Goal: Transaction & Acquisition: Purchase product/service

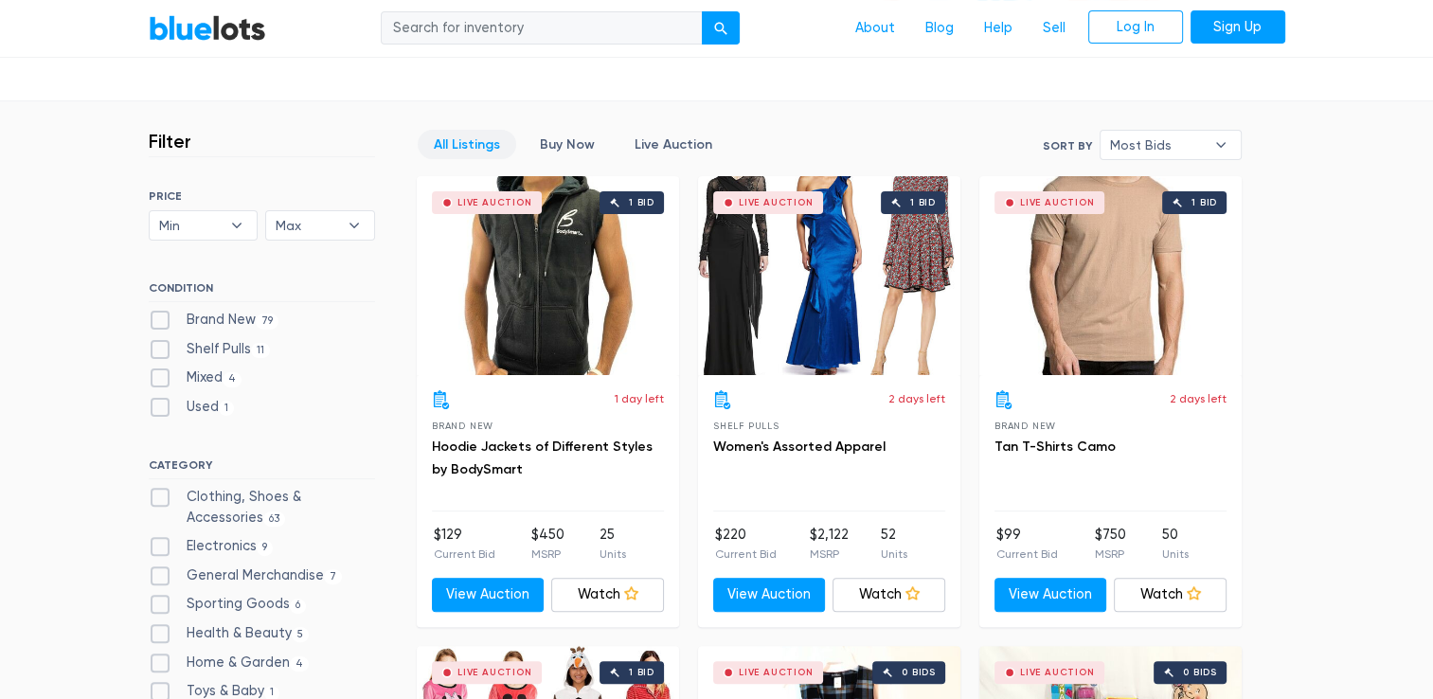
scroll to position [459, 0]
click at [164, 317] on label "Brand New 79" at bounding box center [214, 320] width 131 height 21
click at [161, 317] on New"] "Brand New 79" at bounding box center [155, 316] width 12 height 12
checkbox New"] "true"
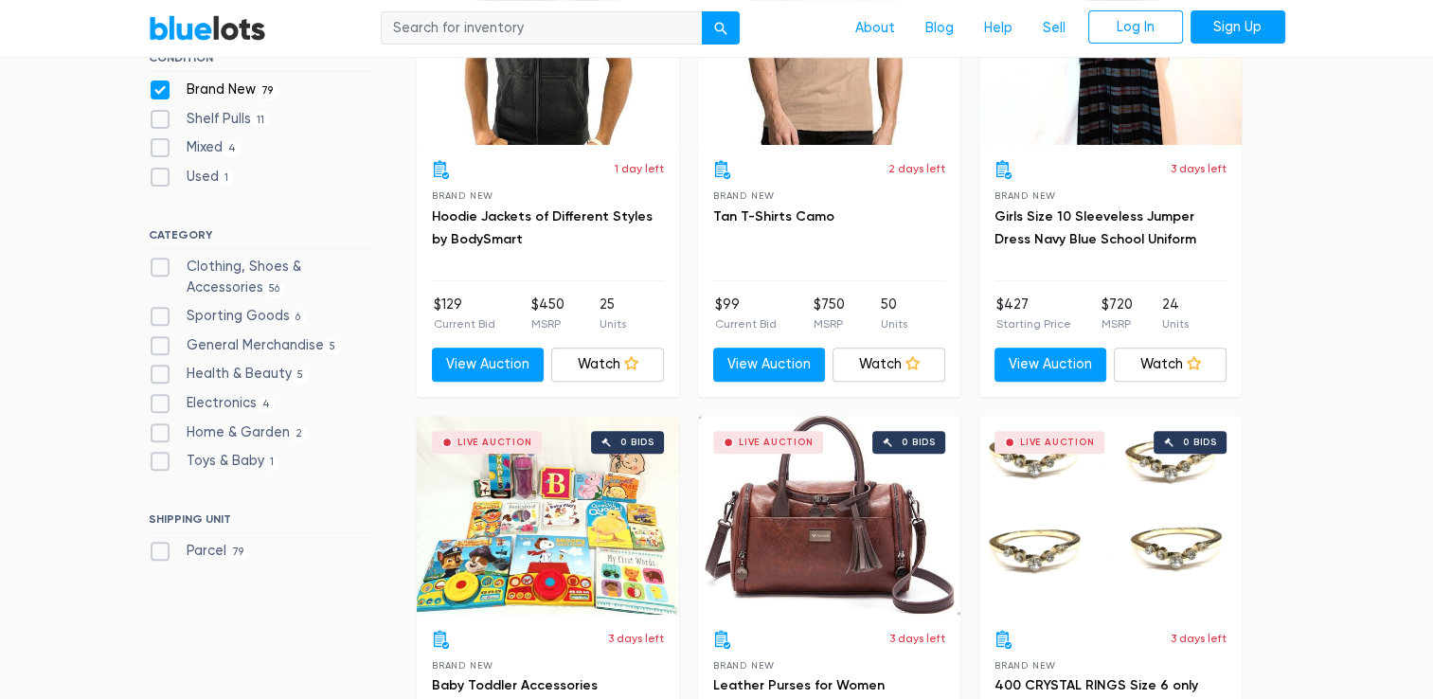
scroll to position [690, 0]
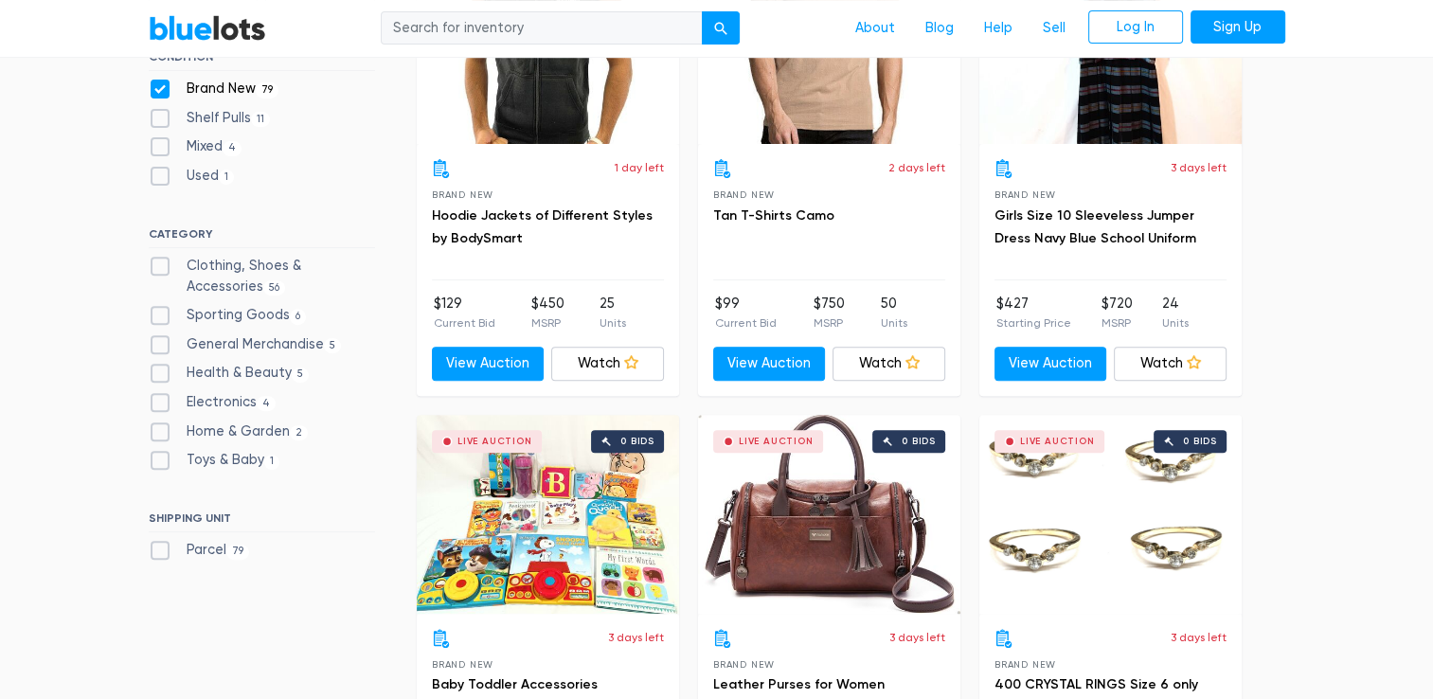
click at [231, 314] on label "Sporting Goods 6" at bounding box center [228, 315] width 158 height 21
click at [161, 314] on Goods"] "Sporting Goods 6" at bounding box center [155, 311] width 12 height 12
checkbox Goods"] "true"
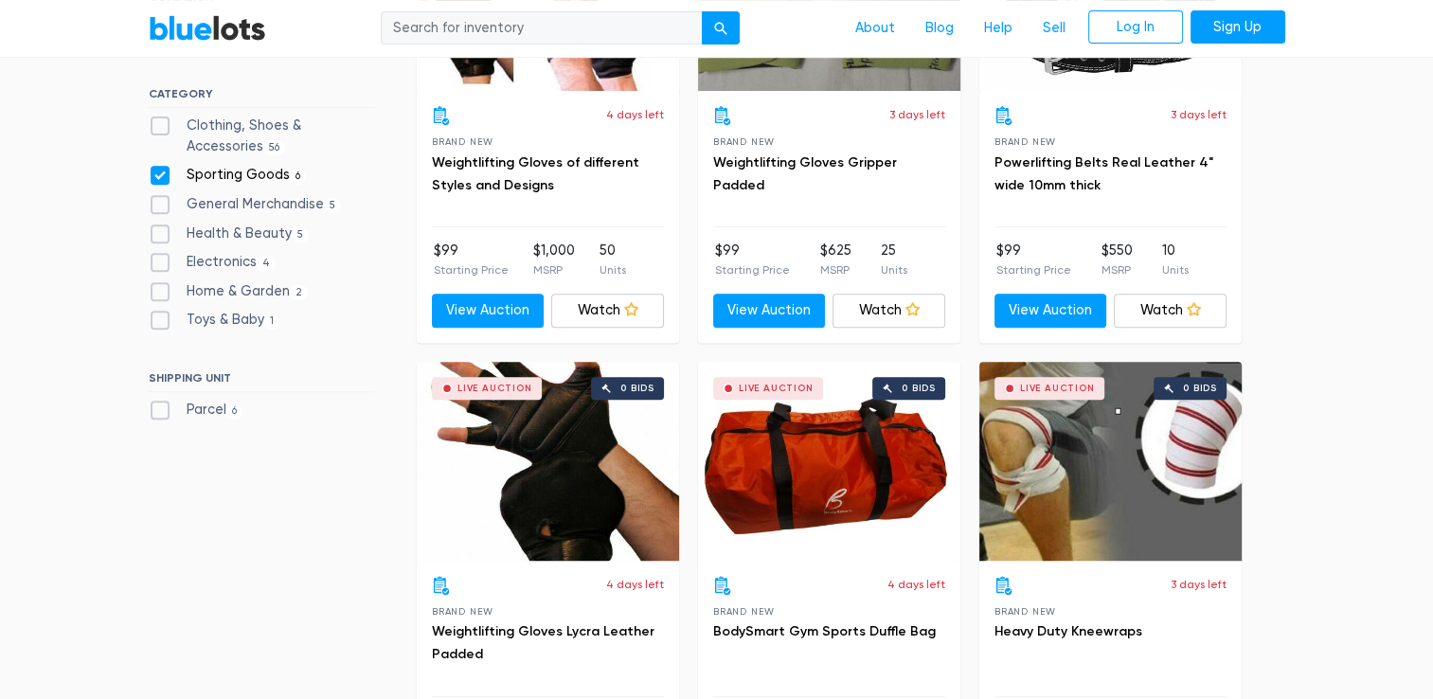
scroll to position [744, 0]
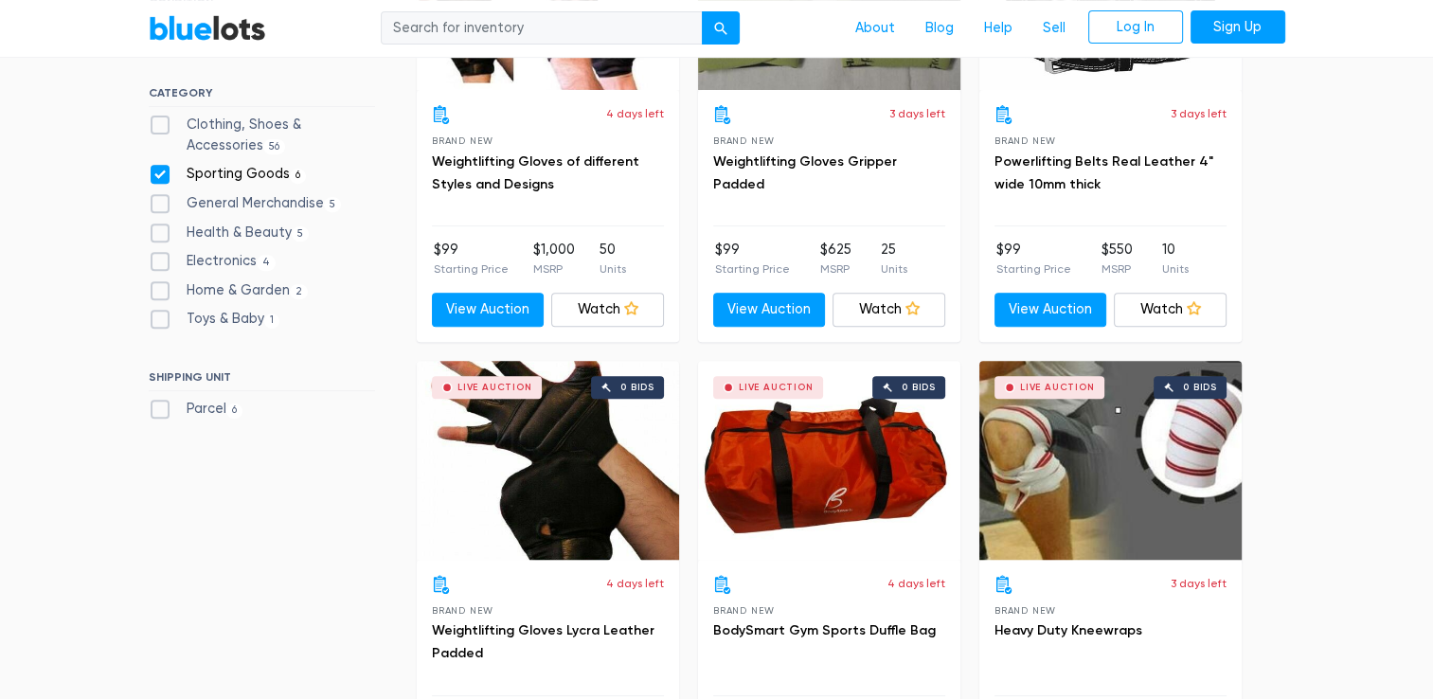
click at [224, 294] on label "Home & Garden 2" at bounding box center [229, 290] width 160 height 21
click at [161, 293] on Garden"] "Home & Garden 2" at bounding box center [155, 286] width 12 height 12
checkbox Garden"] "true"
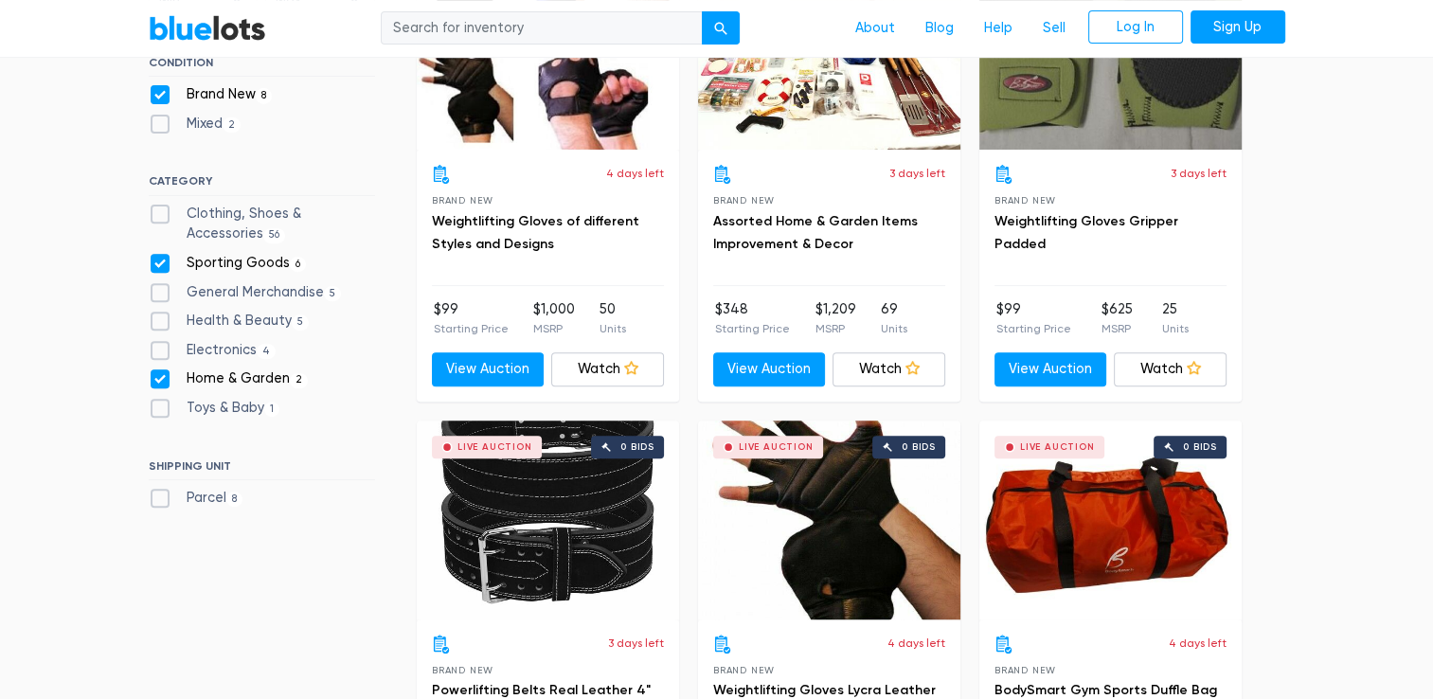
scroll to position [681, 0]
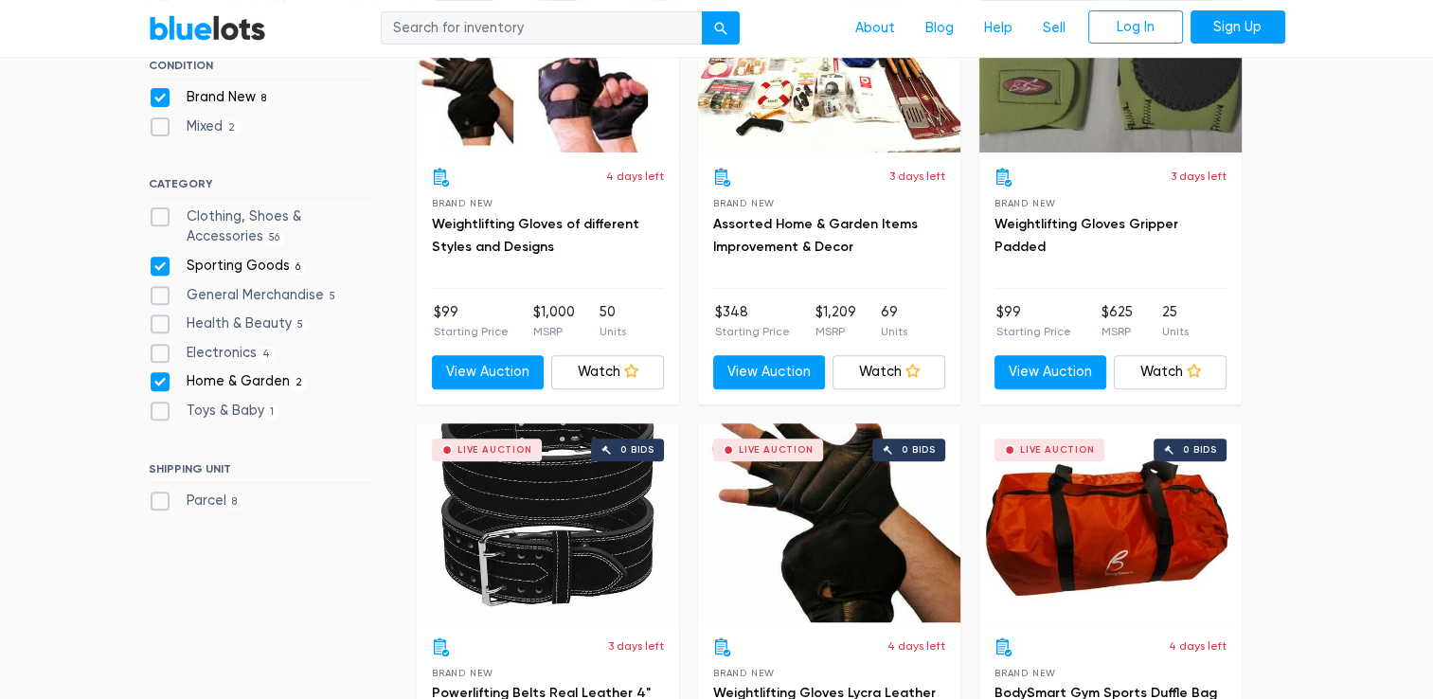
click at [224, 294] on label "General Merchandise 5" at bounding box center [245, 295] width 193 height 21
click at [161, 294] on Merchandise"] "General Merchandise 5" at bounding box center [155, 291] width 12 height 12
checkbox Merchandise"] "true"
